Goal: Task Accomplishment & Management: Manage account settings

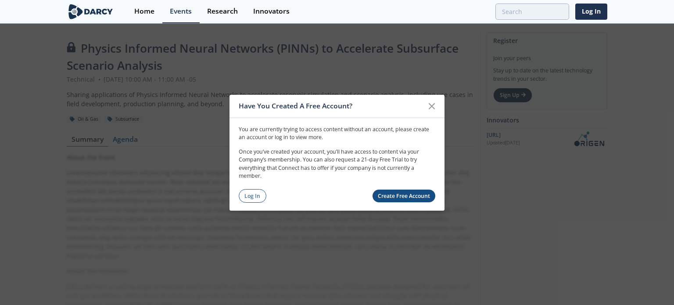
click at [441, 109] on div "Have You Created A Free Account?" at bounding box center [337, 105] width 215 height 23
click at [429, 102] on icon at bounding box center [432, 106] width 11 height 11
click at [242, 199] on link "Log In" at bounding box center [253, 196] width 28 height 14
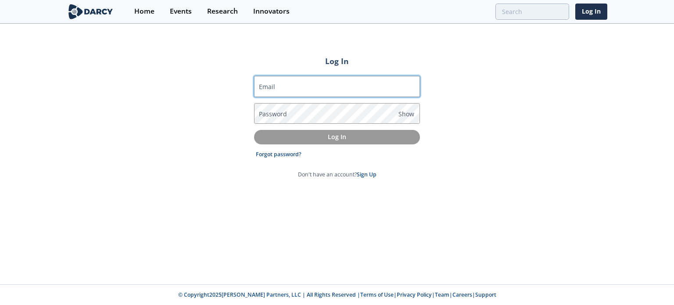
click at [295, 86] on input "Email" at bounding box center [337, 86] width 166 height 21
type input "juanfe86@hotmail.com"
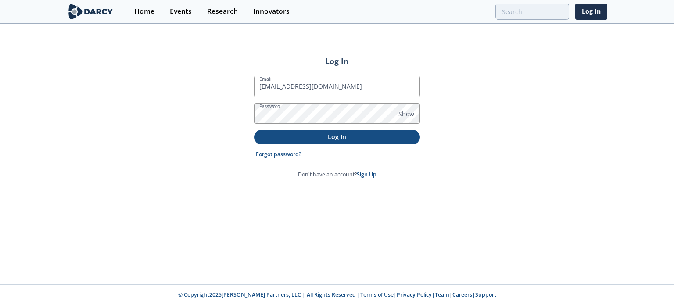
click at [321, 137] on p "Log In" at bounding box center [337, 136] width 154 height 9
